Goal: Transaction & Acquisition: Purchase product/service

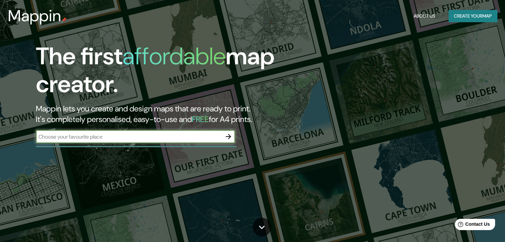
click at [151, 137] on input "text" at bounding box center [129, 137] width 186 height 8
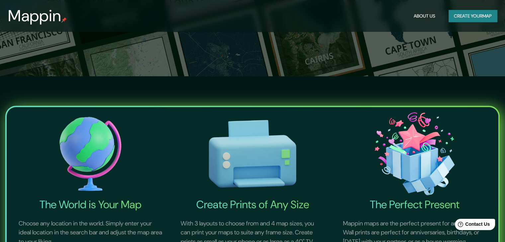
scroll to position [33, 0]
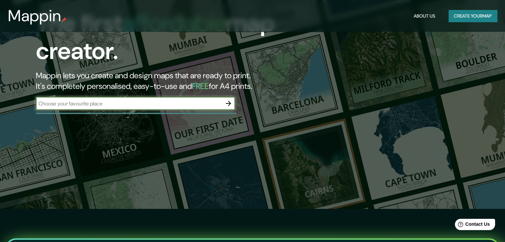
click at [157, 106] on input "text" at bounding box center [129, 104] width 186 height 8
type input "Torreón"
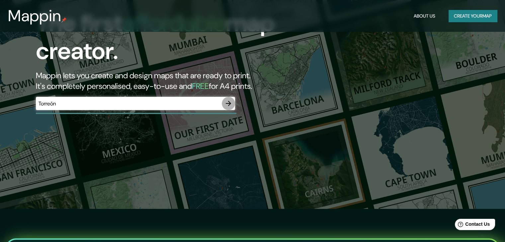
click at [231, 103] on icon "button" at bounding box center [228, 104] width 8 height 8
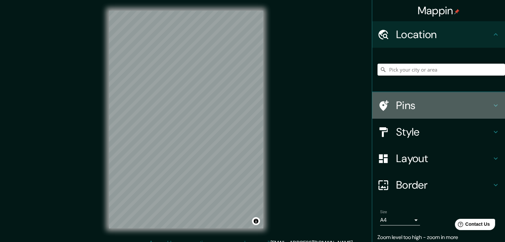
click at [403, 99] on h4 "Pins" at bounding box center [444, 105] width 96 height 13
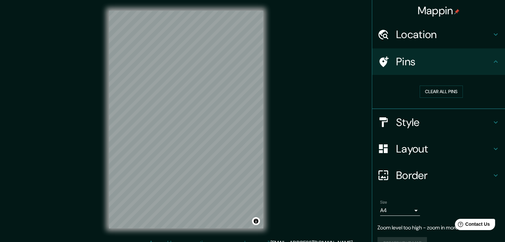
click at [460, 37] on h4 "Location" at bounding box center [444, 34] width 96 height 13
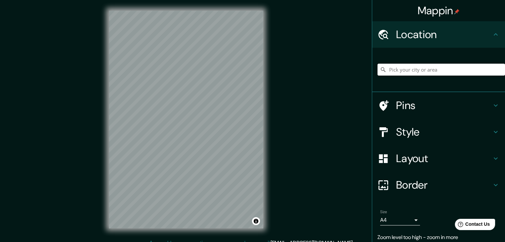
click at [421, 72] on input "Pick your city or area" at bounding box center [440, 70] width 127 height 12
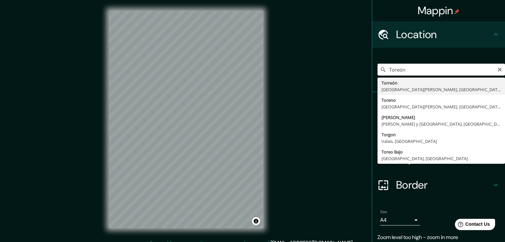
type input "[GEOGRAPHIC_DATA], [GEOGRAPHIC_DATA][PERSON_NAME], [GEOGRAPHIC_DATA]"
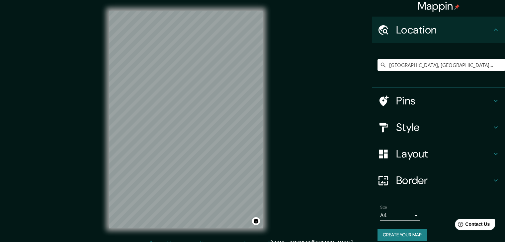
scroll to position [11, 0]
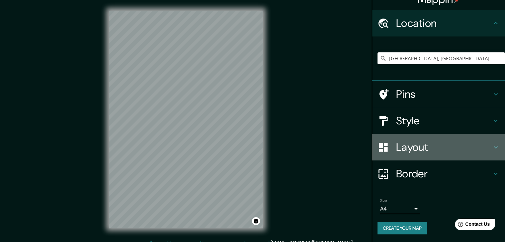
click at [441, 153] on h4 "Layout" at bounding box center [444, 147] width 96 height 13
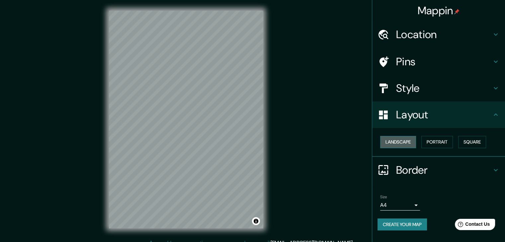
click at [411, 139] on button "Landscape" at bounding box center [398, 142] width 36 height 12
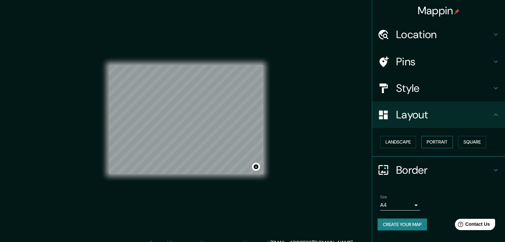
click at [429, 141] on button "Portrait" at bounding box center [437, 142] width 32 height 12
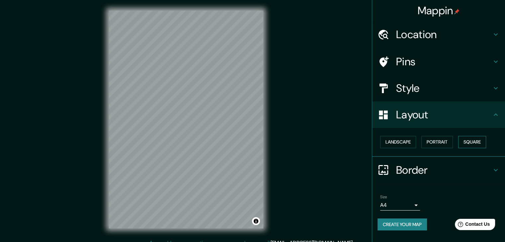
click at [467, 142] on button "Square" at bounding box center [472, 142] width 28 height 12
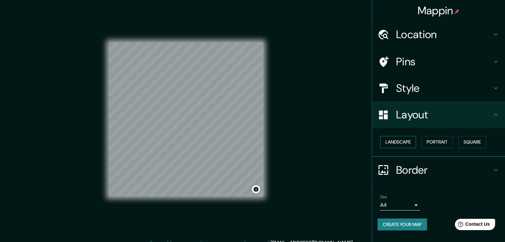
click at [387, 142] on button "Landscape" at bounding box center [398, 142] width 36 height 12
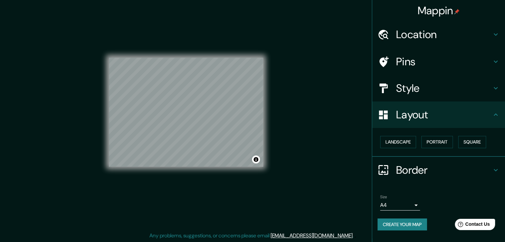
scroll to position [8, 0]
click at [415, 205] on body "Mappin Location [GEOGRAPHIC_DATA], [GEOGRAPHIC_DATA][PERSON_NAME], [GEOGRAPHIC_…" at bounding box center [252, 113] width 505 height 242
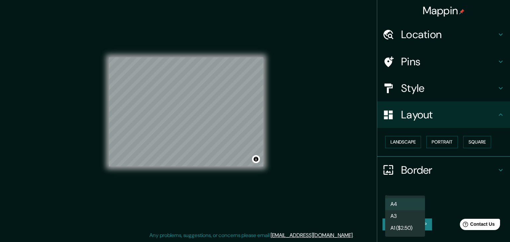
click at [412, 216] on li "A3" at bounding box center [405, 216] width 40 height 12
click at [414, 205] on body "Mappin Location [GEOGRAPHIC_DATA], [GEOGRAPHIC_DATA][PERSON_NAME], [GEOGRAPHIC_…" at bounding box center [255, 113] width 510 height 242
click at [408, 203] on li "A4" at bounding box center [405, 205] width 40 height 12
type input "single"
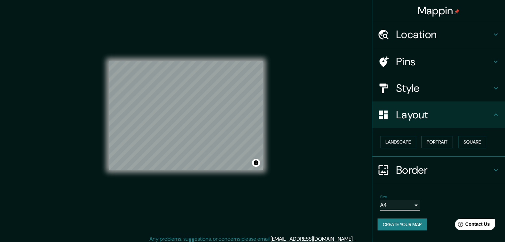
scroll to position [0, 0]
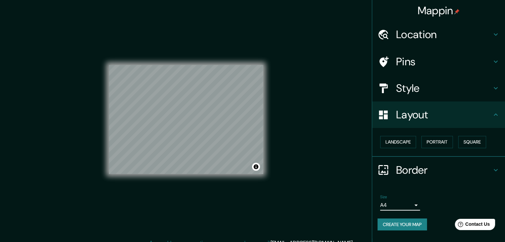
click at [434, 84] on h4 "Style" at bounding box center [444, 88] width 96 height 13
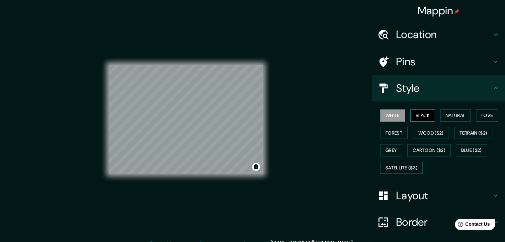
click at [424, 120] on button "Black" at bounding box center [422, 116] width 25 height 12
click at [448, 120] on button "Natural" at bounding box center [455, 116] width 31 height 12
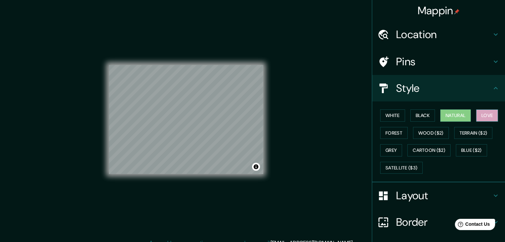
click at [481, 120] on button "Love" at bounding box center [487, 116] width 22 height 12
click at [390, 132] on button "Forest" at bounding box center [394, 133] width 28 height 12
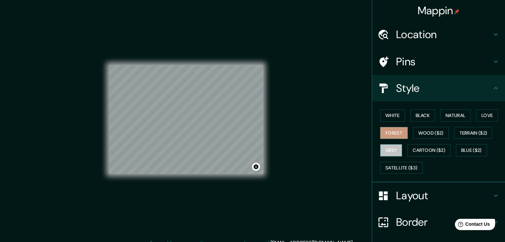
click at [388, 145] on button "Grey" at bounding box center [391, 150] width 22 height 12
click at [413, 147] on button "Cartoon ($2)" at bounding box center [428, 150] width 43 height 12
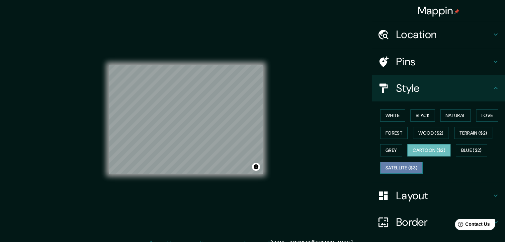
click at [408, 167] on button "Satellite ($3)" at bounding box center [401, 168] width 42 height 12
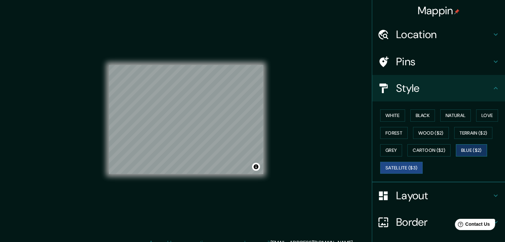
click at [473, 147] on button "Blue ($2)" at bounding box center [471, 150] width 31 height 12
click at [471, 129] on button "Terrain ($2)" at bounding box center [473, 133] width 39 height 12
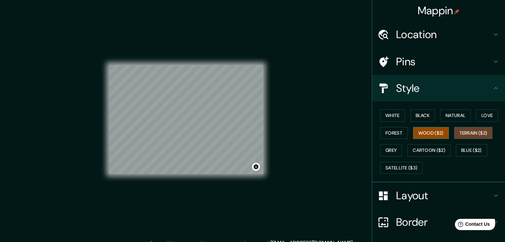
click at [433, 131] on button "Wood ($2)" at bounding box center [431, 133] width 36 height 12
click at [396, 133] on button "Forest" at bounding box center [394, 133] width 28 height 12
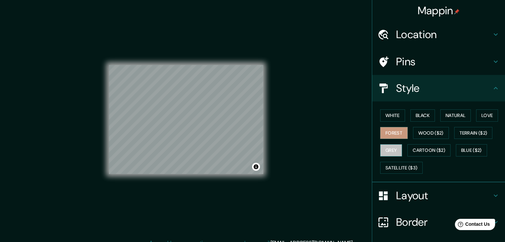
click at [385, 149] on button "Grey" at bounding box center [391, 150] width 22 height 12
